Goal: Task Accomplishment & Management: Complete application form

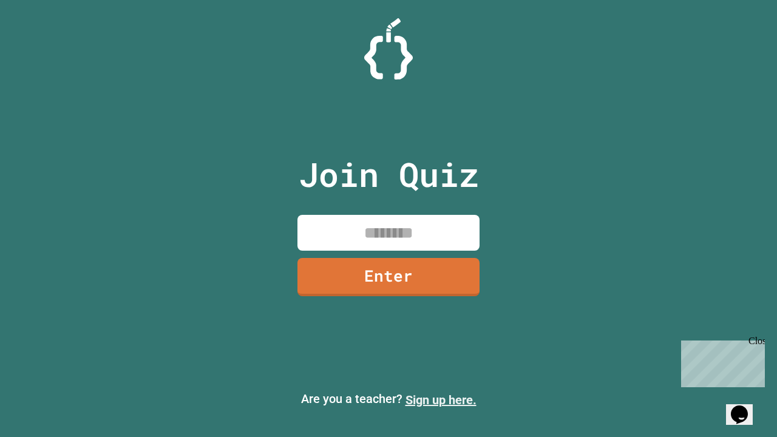
click at [441, 400] on link "Sign up here." at bounding box center [441, 400] width 71 height 15
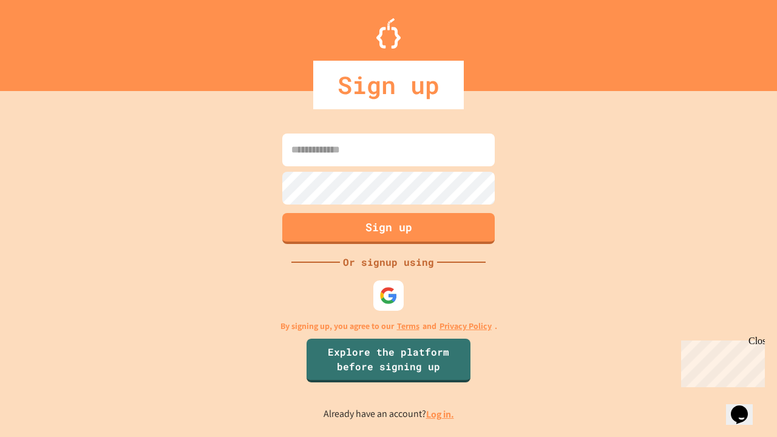
click at [441, 414] on link "Log in." at bounding box center [440, 414] width 28 height 13
